Goal: Find specific page/section: Locate a particular part of the current website

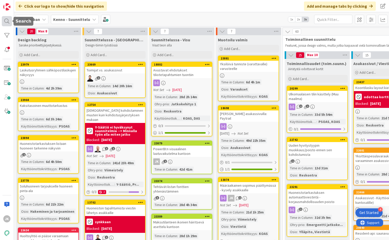
click at [8, 19] on div at bounding box center [7, 21] width 10 height 10
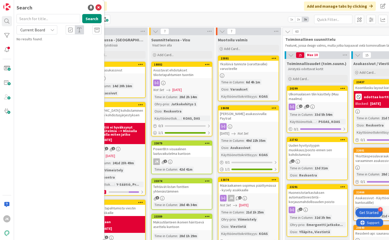
click at [59, 20] on input "text" at bounding box center [49, 18] width 64 height 9
type input "23389"
click at [90, 19] on button "Search" at bounding box center [91, 18] width 19 height 9
click at [61, 47] on span "Maksutilanteen ikonien häiritsevä asettelu kuntoon" at bounding box center [62, 48] width 76 height 10
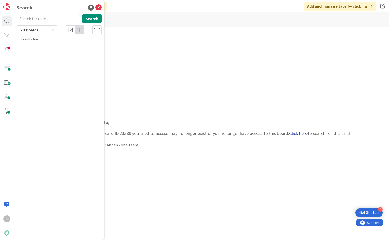
click at [297, 135] on link "Click here" at bounding box center [298, 133] width 18 height 6
click at [300, 134] on link "Click here" at bounding box center [298, 133] width 18 height 6
click at [100, 8] on icon at bounding box center [98, 8] width 6 height 6
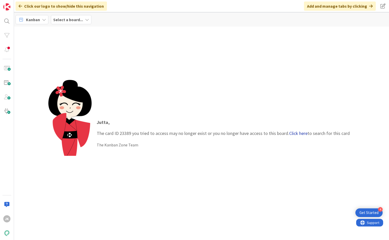
click at [301, 133] on link "Click here" at bounding box center [298, 133] width 18 height 6
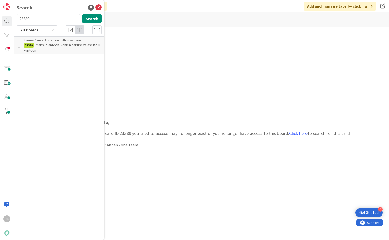
click at [40, 46] on span "Maksutilanteen ikonien häiritsevä asettelu kuntoon" at bounding box center [62, 48] width 76 height 10
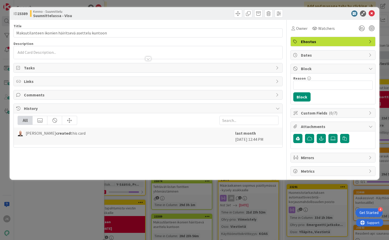
click at [146, 59] on div at bounding box center [148, 59] width 6 height 4
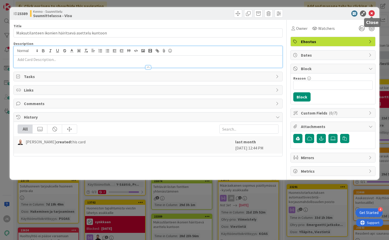
click at [370, 12] on icon at bounding box center [372, 13] width 6 height 6
